Goal: Task Accomplishment & Management: Manage account settings

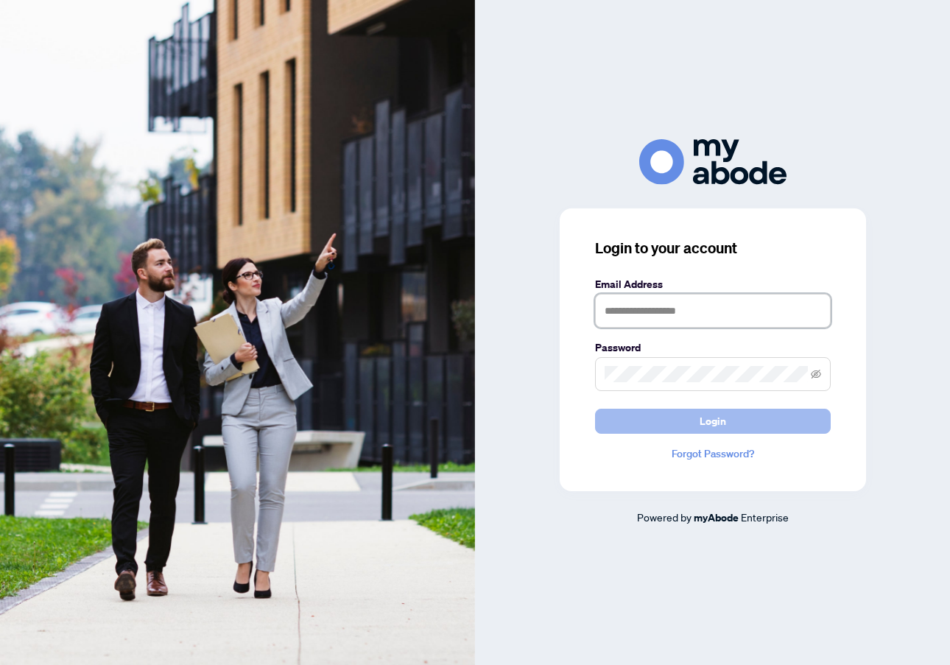
type input "**********"
click at [651, 431] on button "Login" at bounding box center [713, 421] width 236 height 25
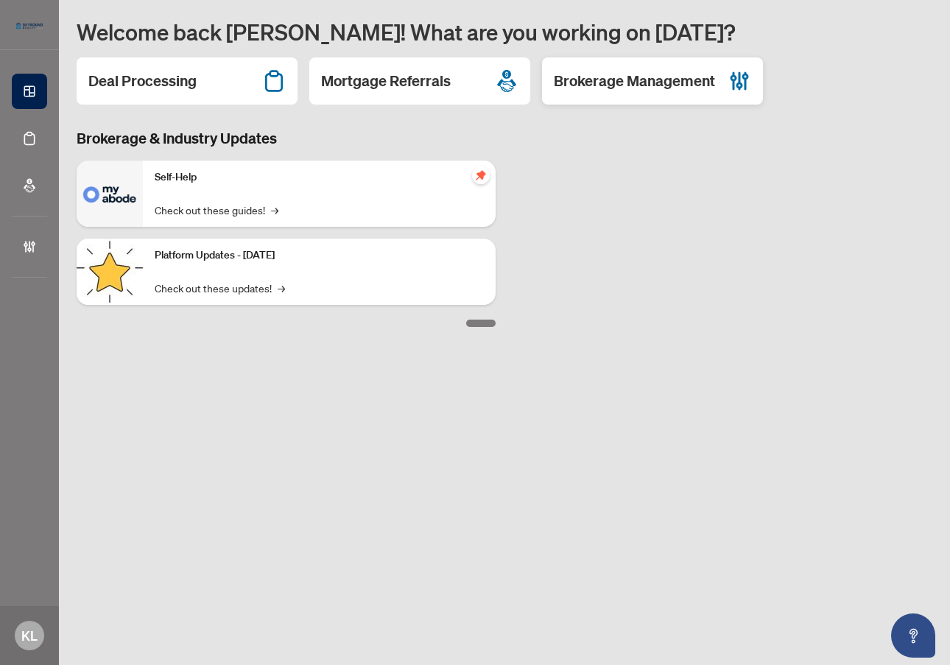
click at [643, 82] on h2 "Brokerage Management" at bounding box center [634, 81] width 161 height 21
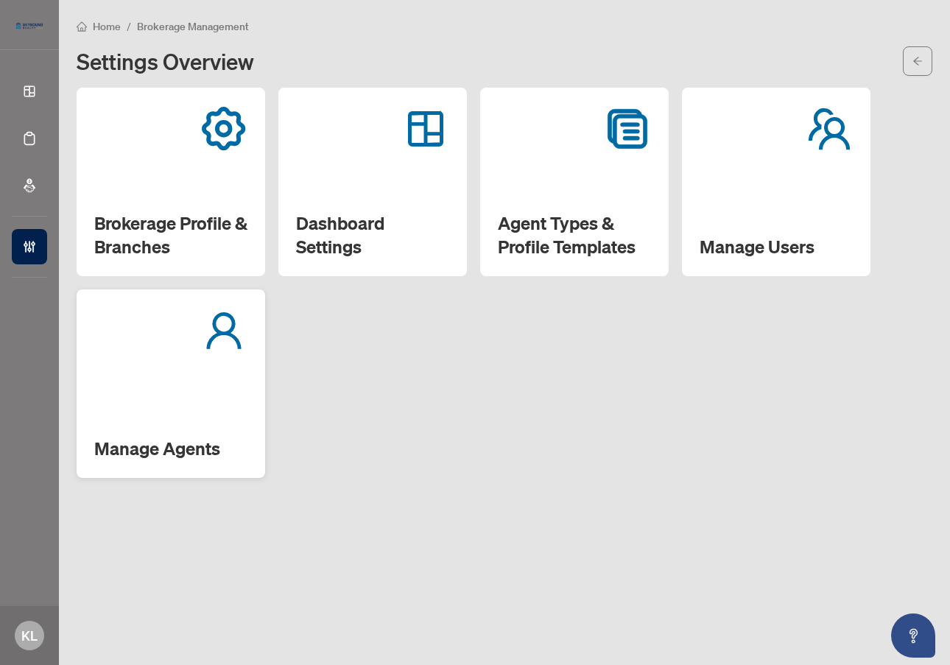
click at [155, 386] on div "Manage Agents" at bounding box center [171, 383] width 188 height 188
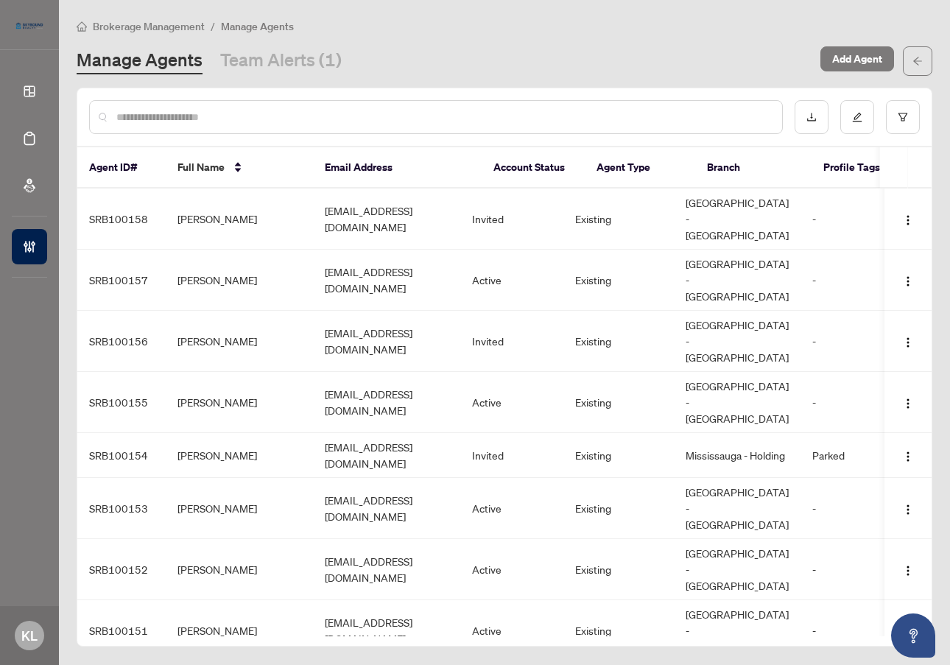
click at [479, 117] on input "text" at bounding box center [443, 117] width 654 height 16
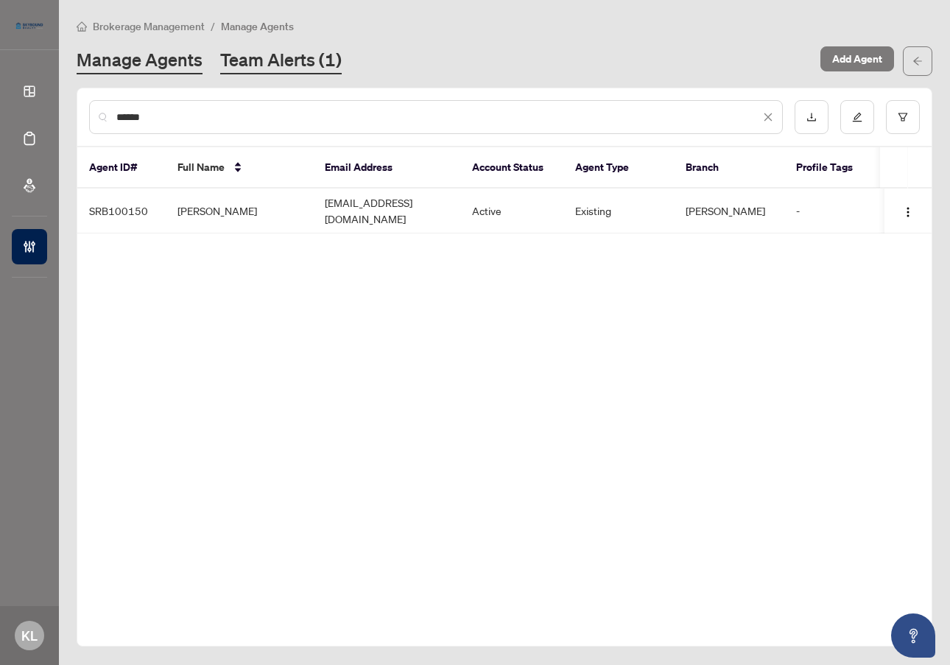
type input "******"
click at [300, 62] on link "Team Alerts (1)" at bounding box center [280, 61] width 121 height 26
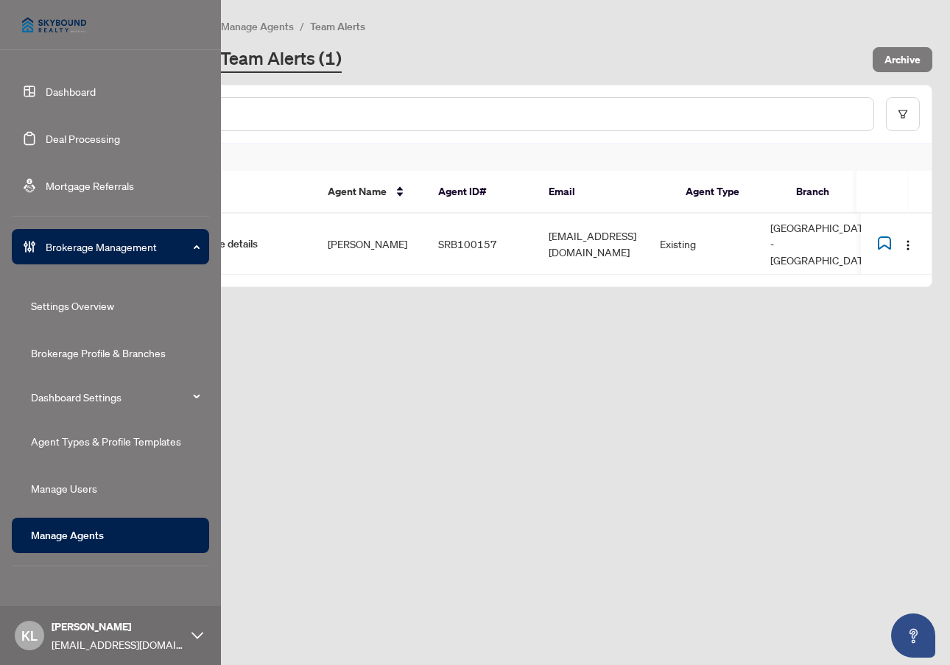
click at [53, 85] on link "Dashboard" at bounding box center [71, 91] width 50 height 13
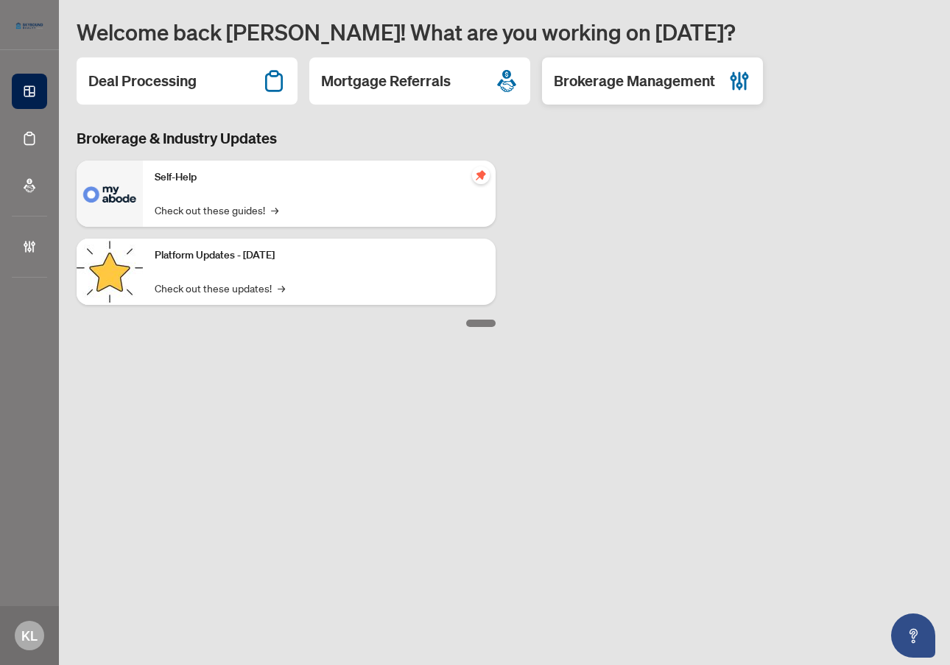
click at [640, 96] on div "Brokerage Management" at bounding box center [652, 80] width 221 height 47
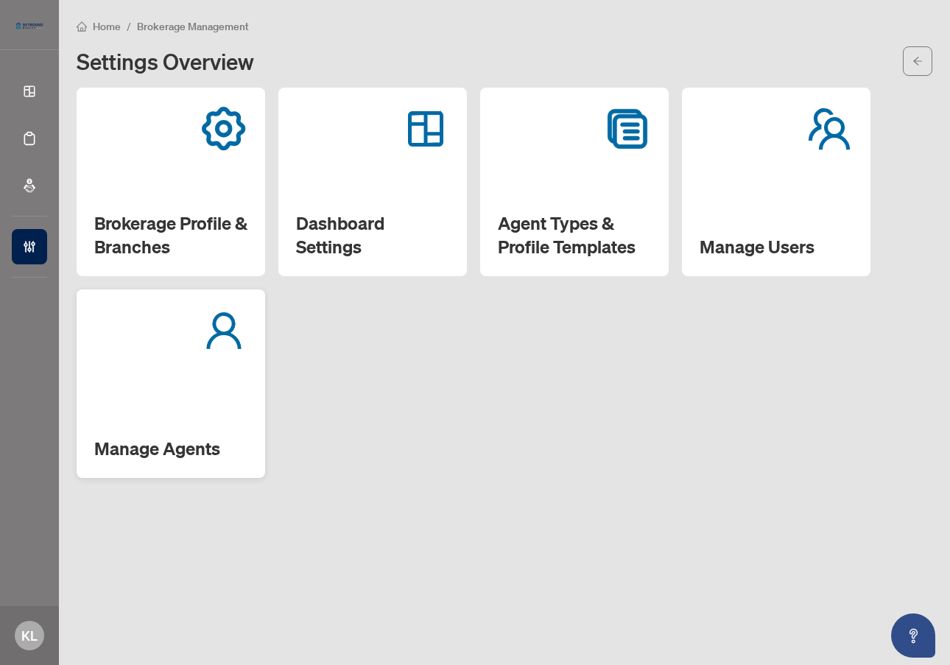
click at [153, 391] on div "Manage Agents" at bounding box center [171, 383] width 188 height 188
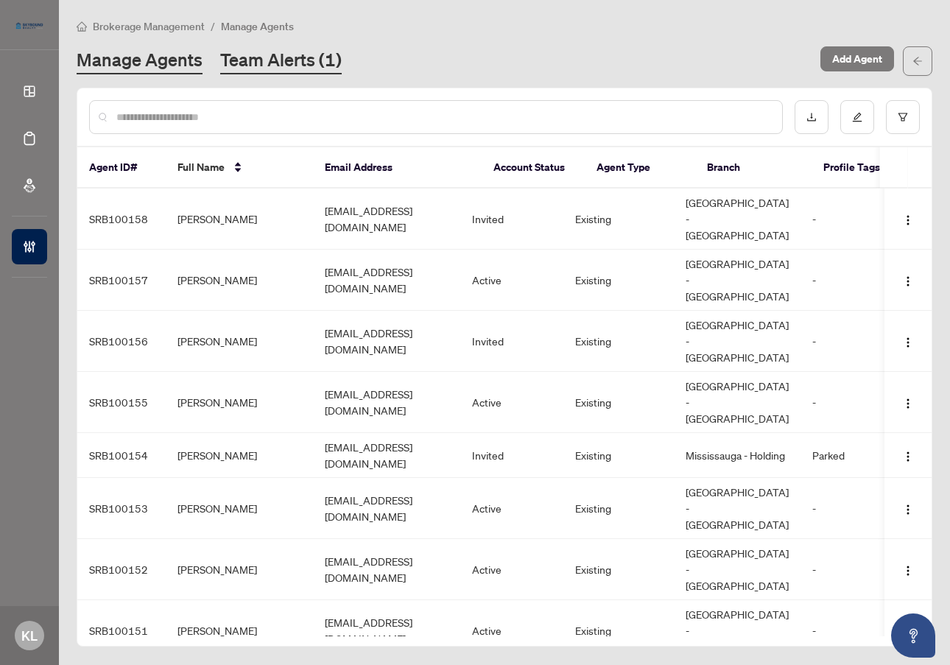
click at [280, 64] on link "Team Alerts (1)" at bounding box center [280, 61] width 121 height 26
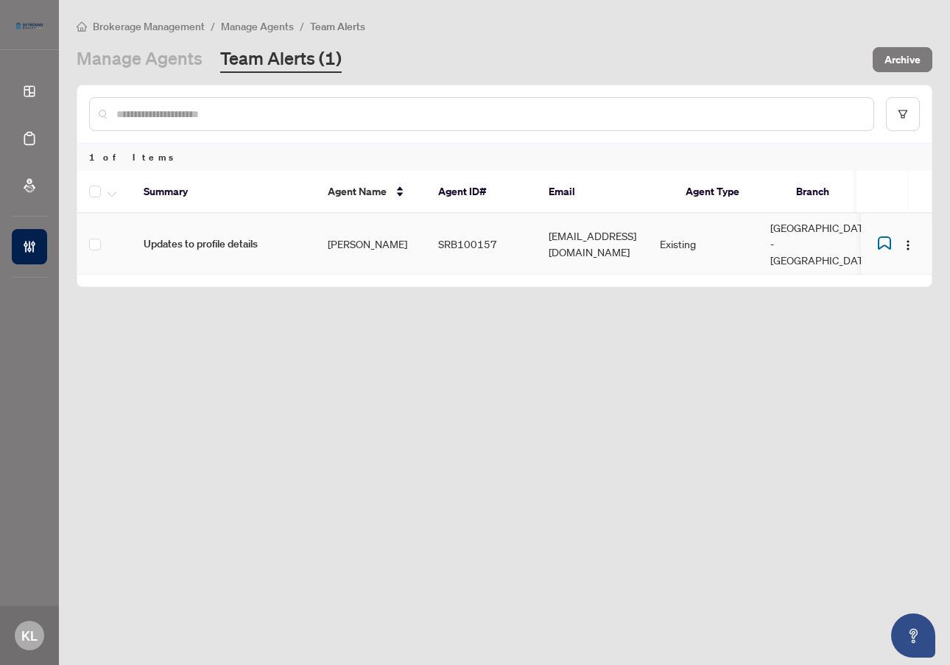
click at [211, 236] on span "Updates to profile details" at bounding box center [224, 244] width 160 height 16
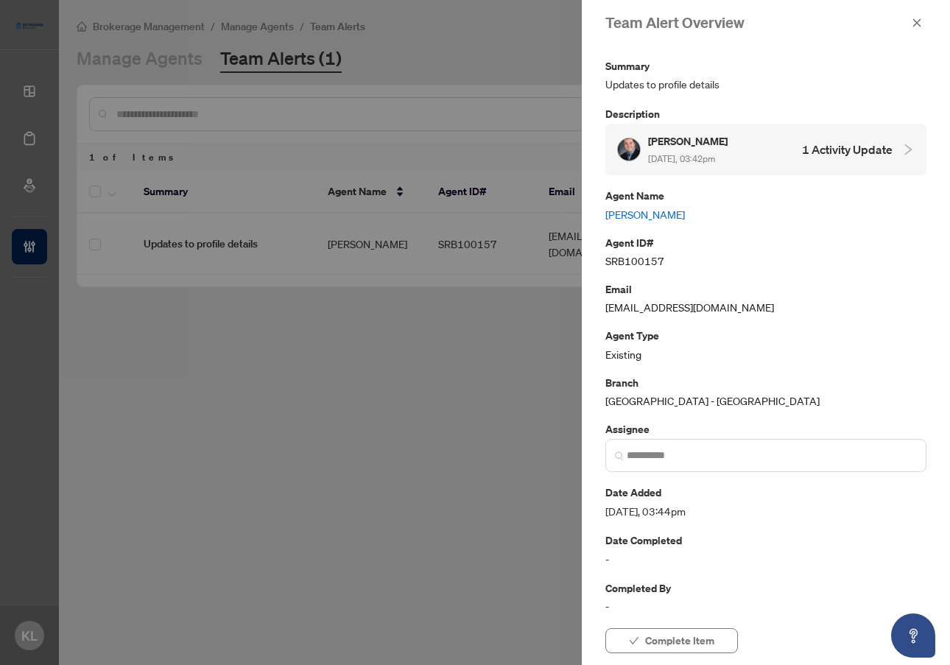
click at [880, 151] on h4 "1 Activity Update" at bounding box center [847, 150] width 91 height 18
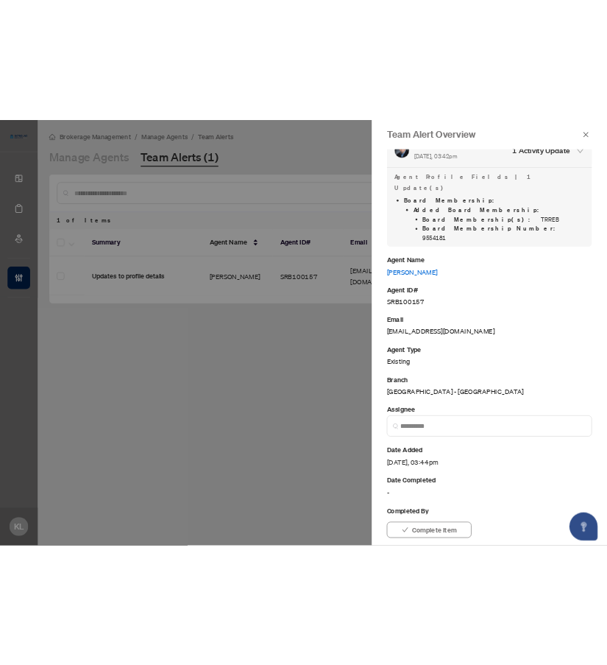
scroll to position [105, 0]
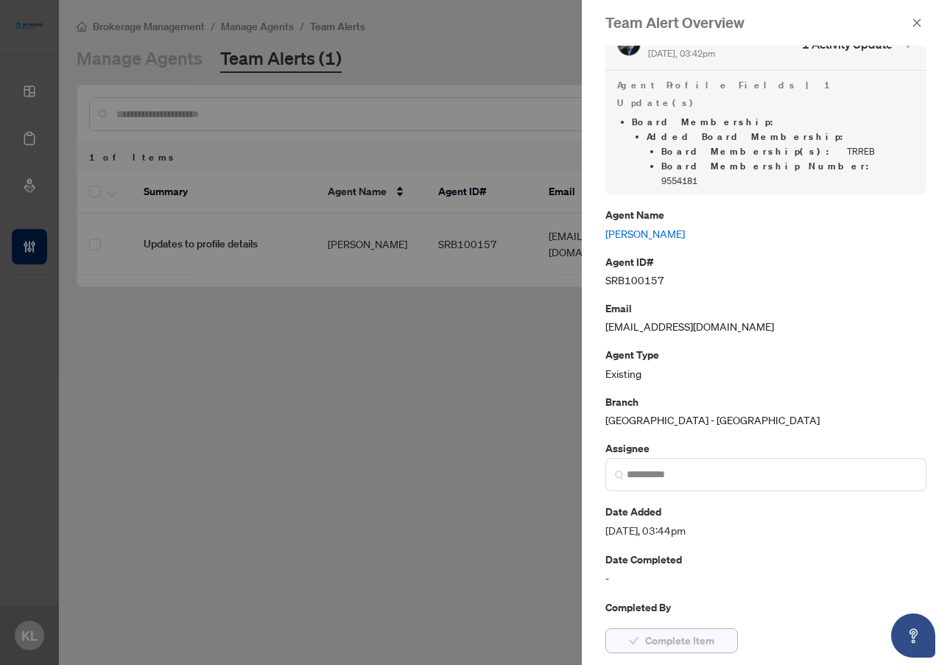
click at [706, 631] on span "Complete Item" at bounding box center [679, 641] width 69 height 24
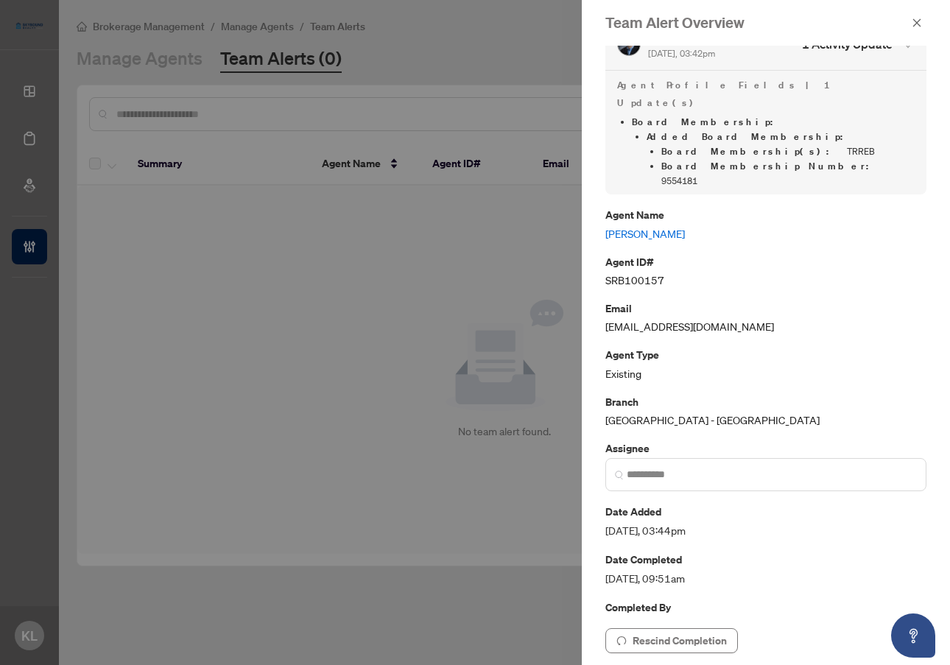
click at [421, 43] on div at bounding box center [475, 332] width 950 height 665
click at [919, 21] on icon "close" at bounding box center [916, 23] width 10 height 10
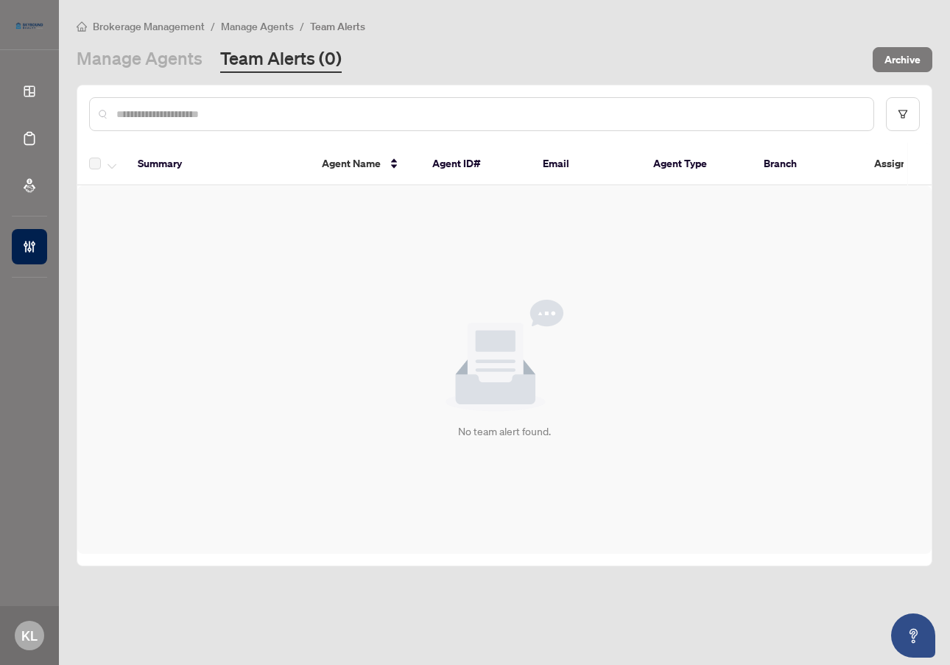
click at [140, 22] on span "Brokerage Management" at bounding box center [149, 26] width 112 height 13
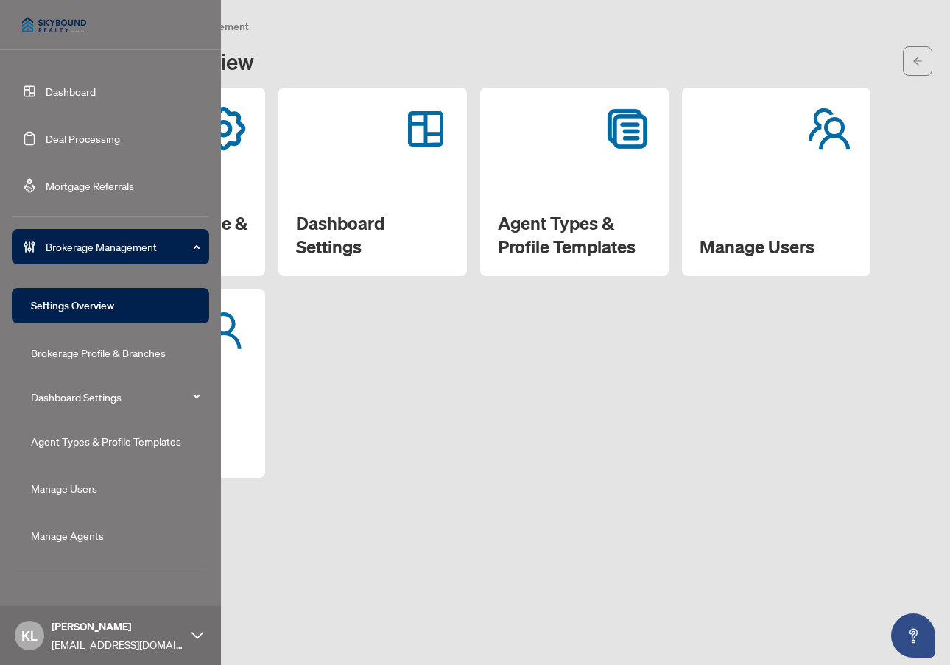
click at [82, 144] on link "Deal Processing" at bounding box center [83, 138] width 74 height 13
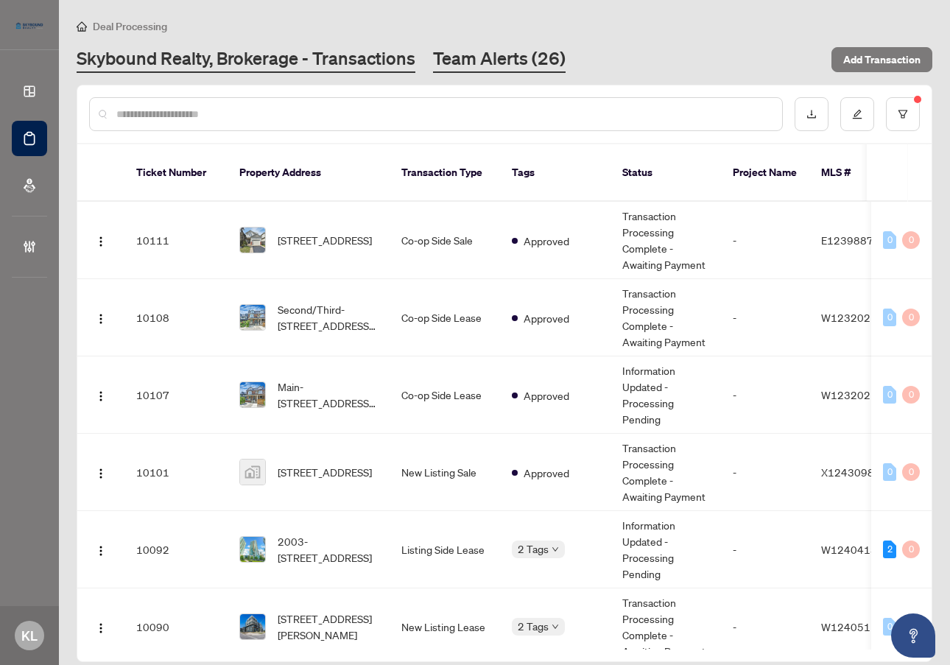
click at [492, 56] on link "Team Alerts (26)" at bounding box center [499, 59] width 132 height 26
